Goal: Information Seeking & Learning: Learn about a topic

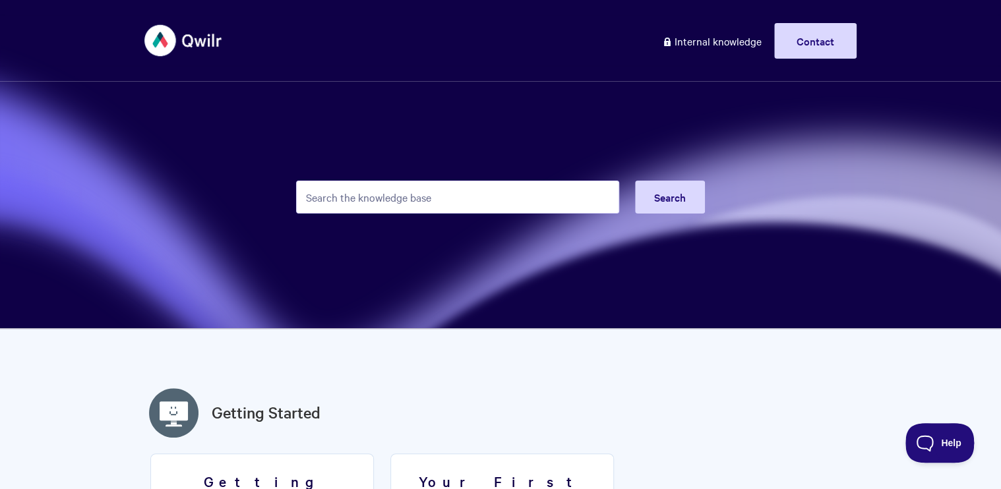
click at [404, 199] on input "Search the knowledge base" at bounding box center [457, 197] width 323 height 33
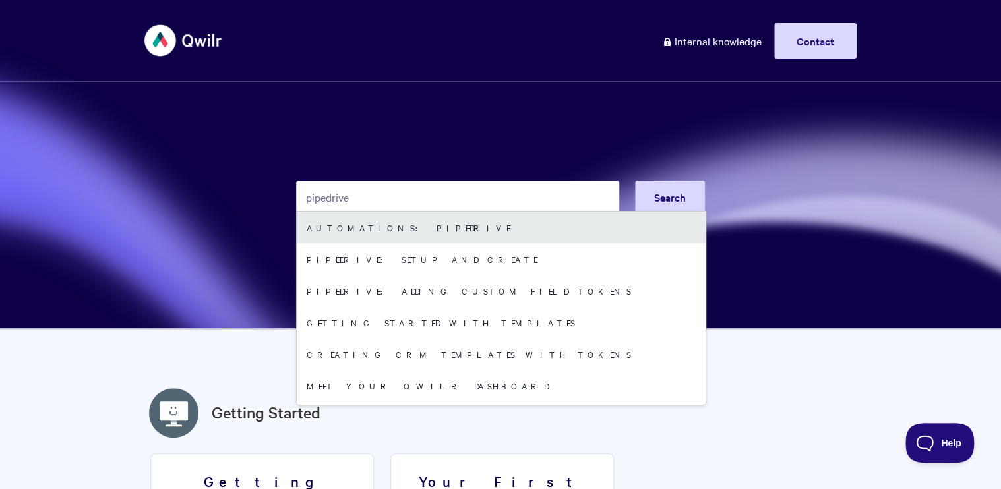
type input "pipedrive"
click at [421, 228] on link "Automations: Pipedrive" at bounding box center [501, 228] width 409 height 32
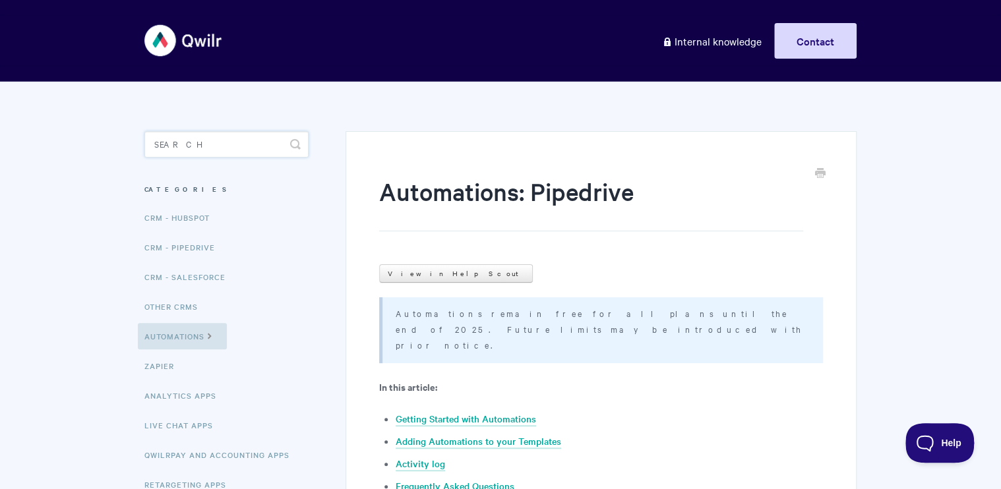
click at [218, 150] on input "Search" at bounding box center [226, 144] width 164 height 26
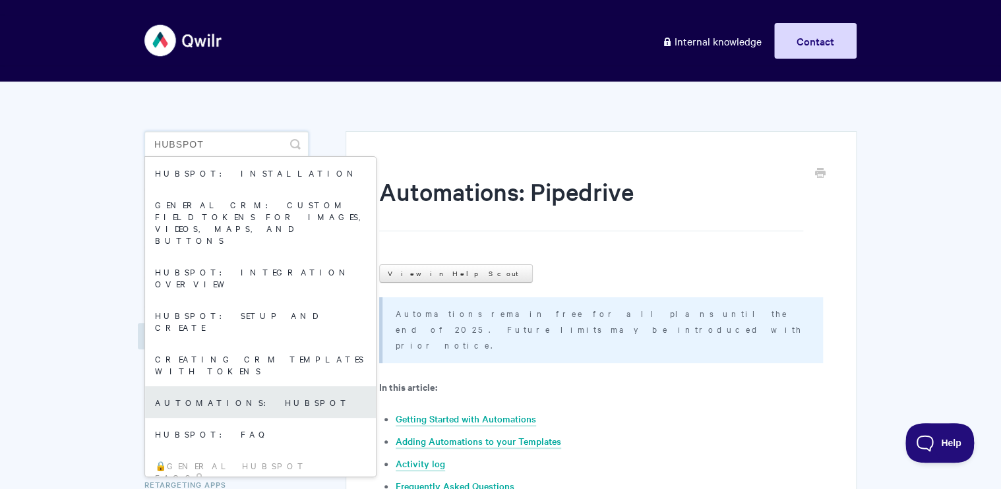
type input "hubspot"
click at [212, 387] on link "Automations: HubSpot" at bounding box center [260, 403] width 231 height 32
